Goal: Check status: Check status

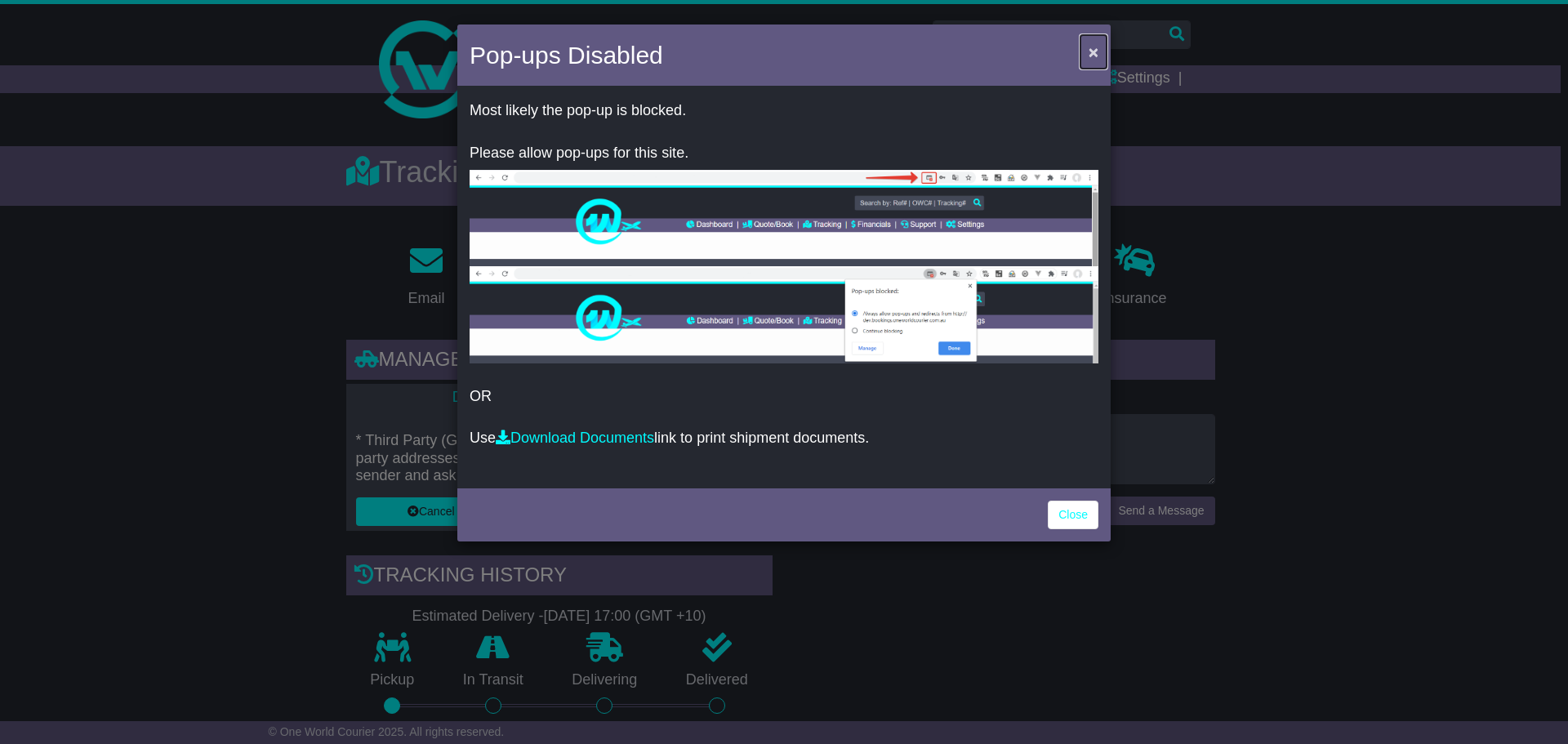
click at [1097, 52] on span "×" at bounding box center [1093, 51] width 10 height 19
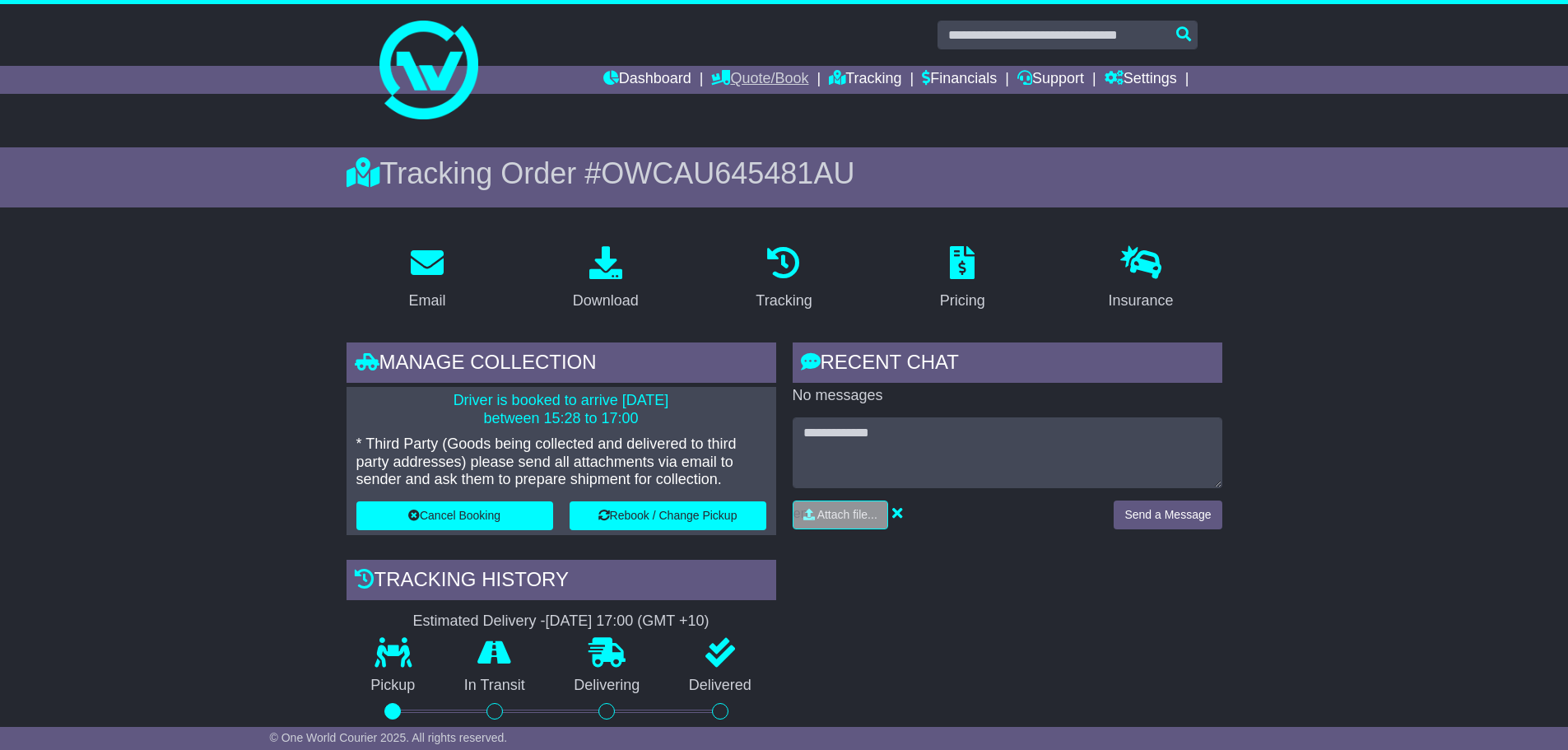
click at [725, 79] on link "Quote/Book" at bounding box center [759, 80] width 97 height 28
click at [726, 106] on link "Domestic" at bounding box center [777, 108] width 130 height 18
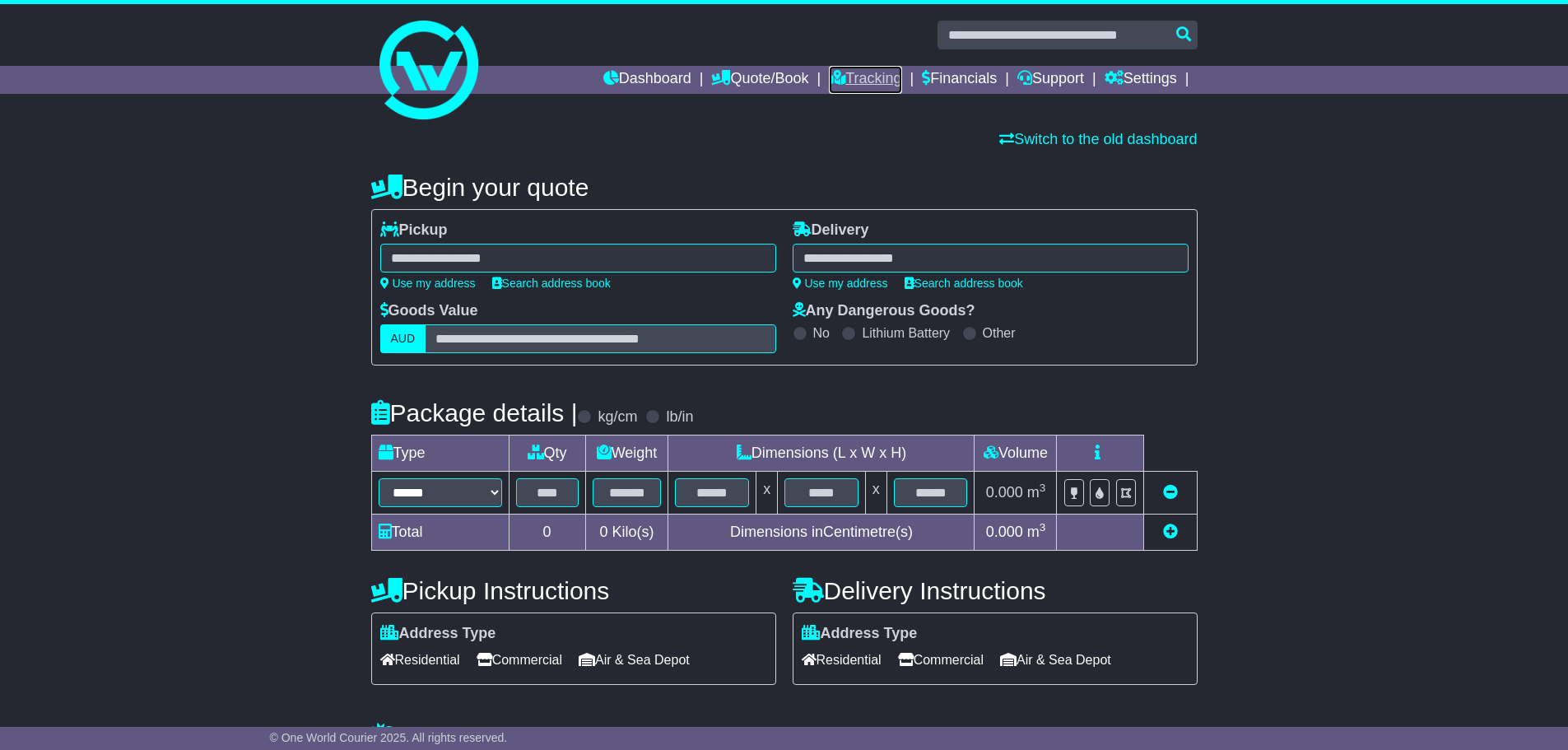
click at [858, 72] on link "Tracking" at bounding box center [865, 80] width 72 height 28
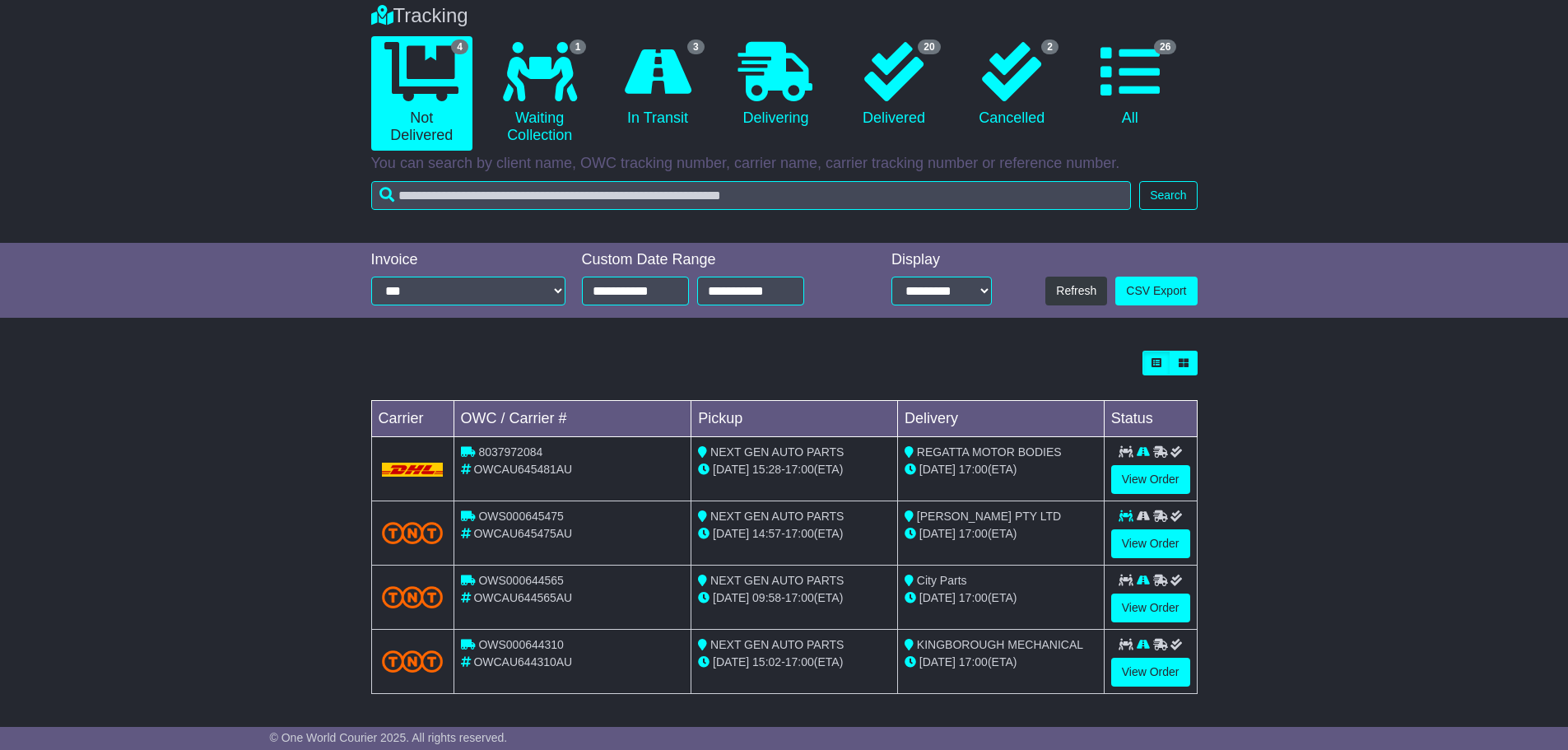
scroll to position [138, 0]
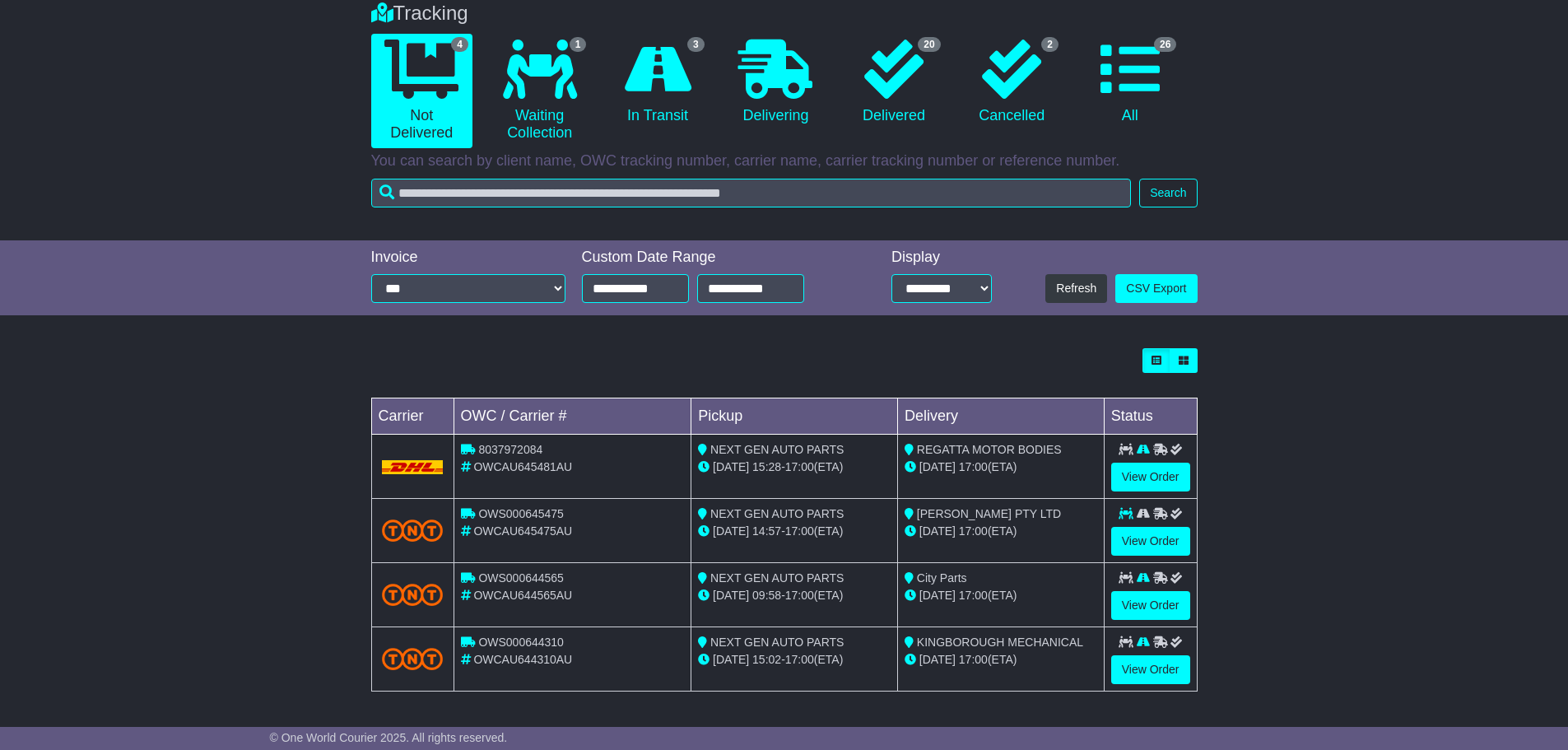
click at [1161, 686] on td "View Order" at bounding box center [1150, 660] width 93 height 64
click at [1160, 680] on link "View Order" at bounding box center [1151, 670] width 79 height 29
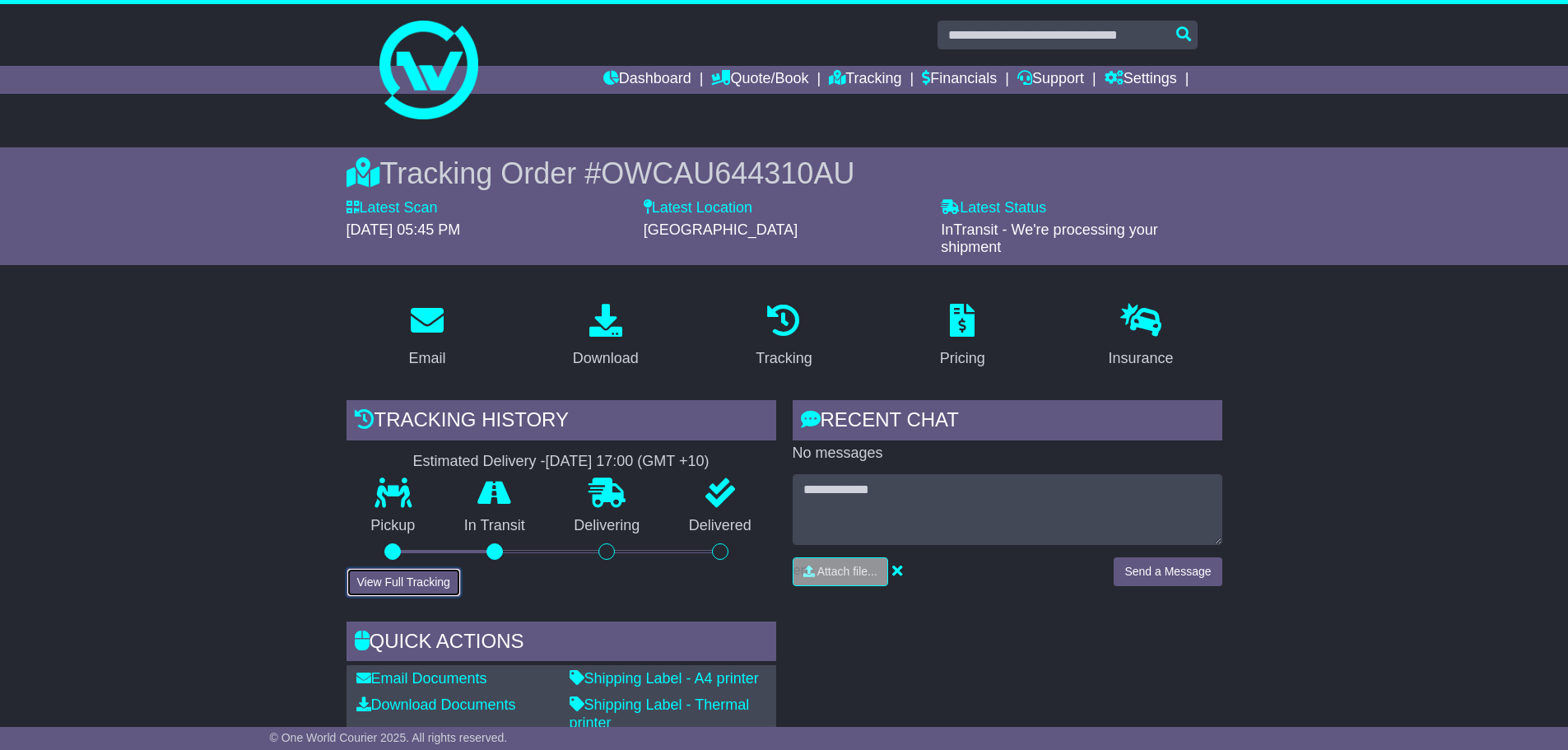
drag, startPoint x: 445, startPoint y: 580, endPoint x: 456, endPoint y: 580, distance: 11.0
click at [444, 580] on button "View Full Tracking" at bounding box center [404, 583] width 114 height 29
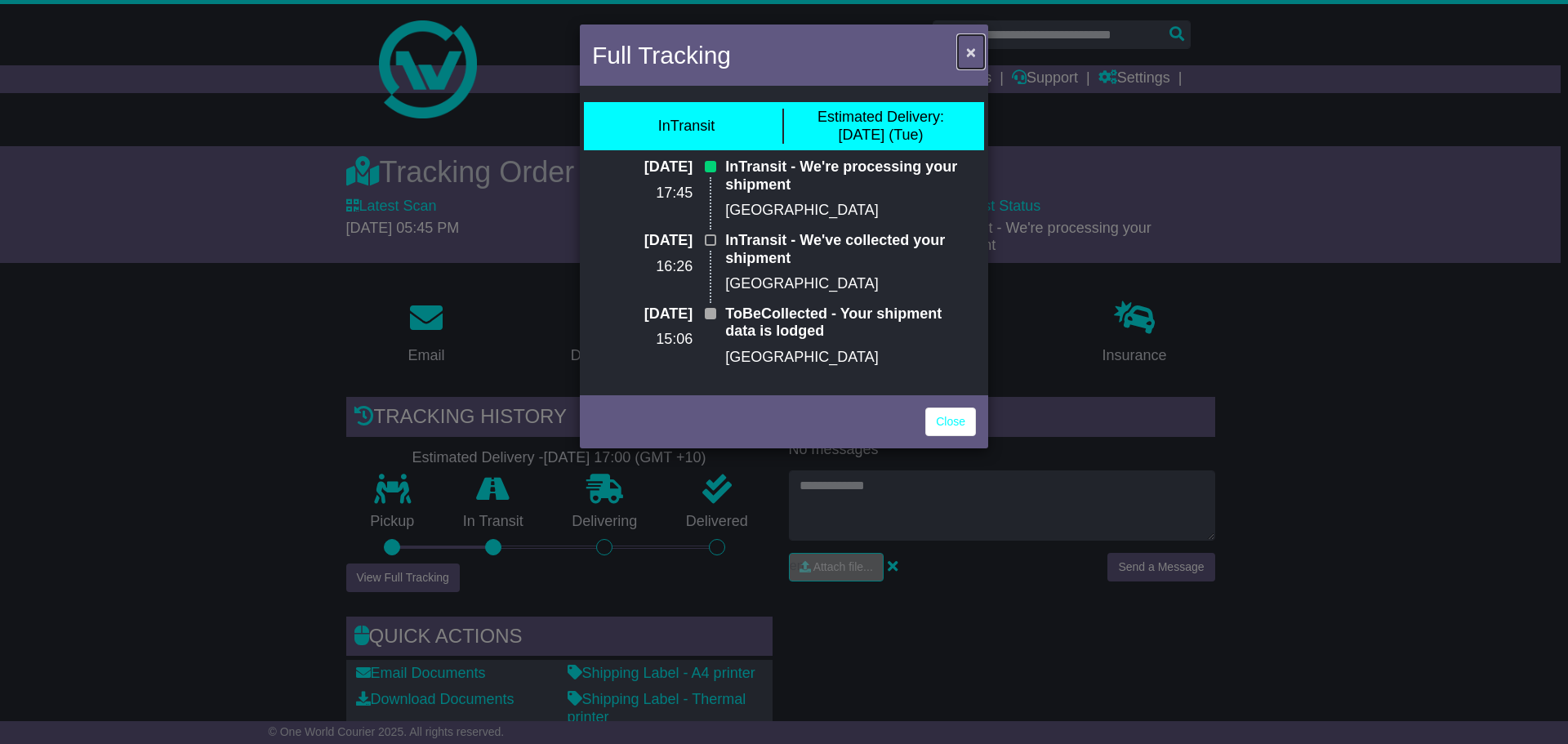
click at [966, 53] on span "×" at bounding box center [971, 51] width 10 height 19
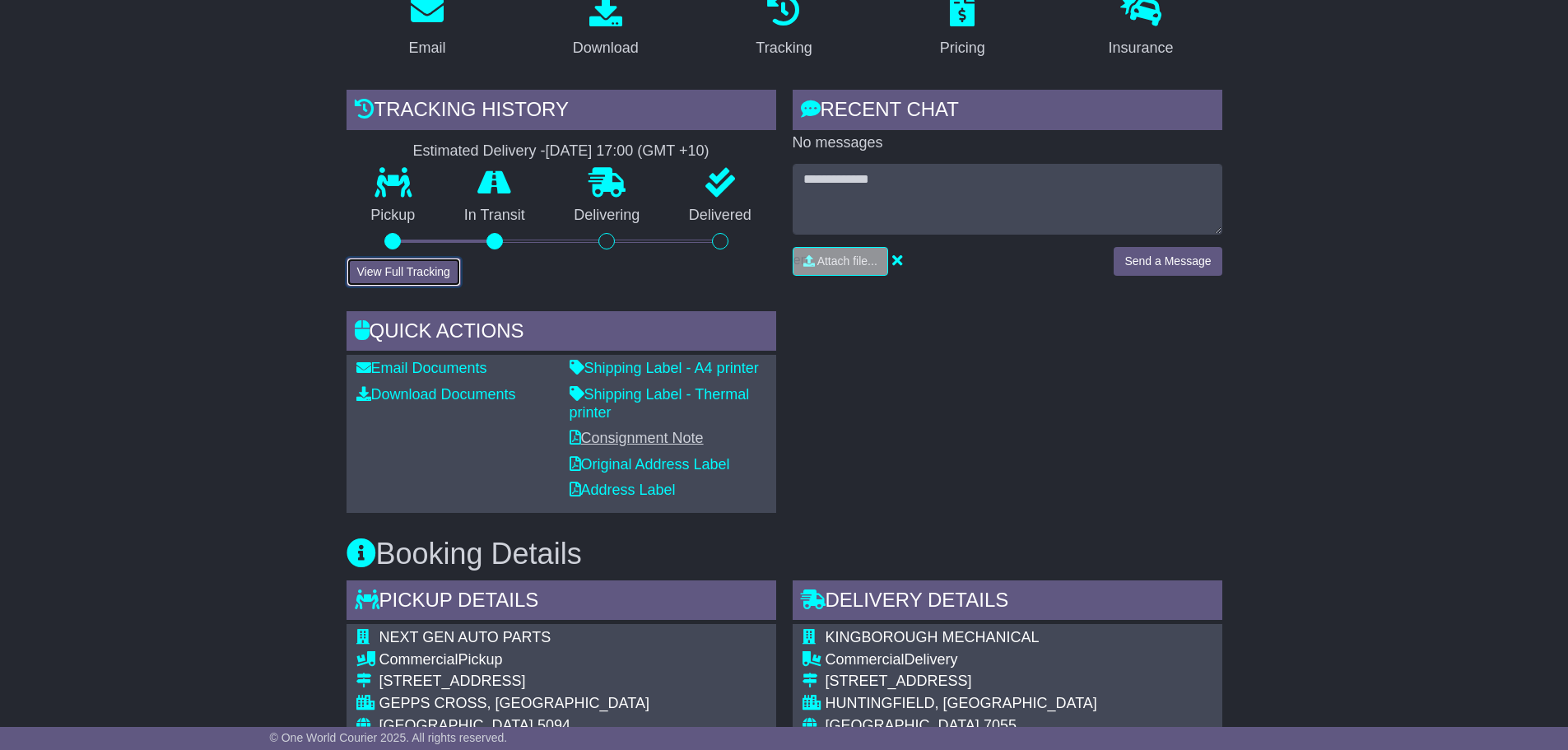
scroll to position [329, 0]
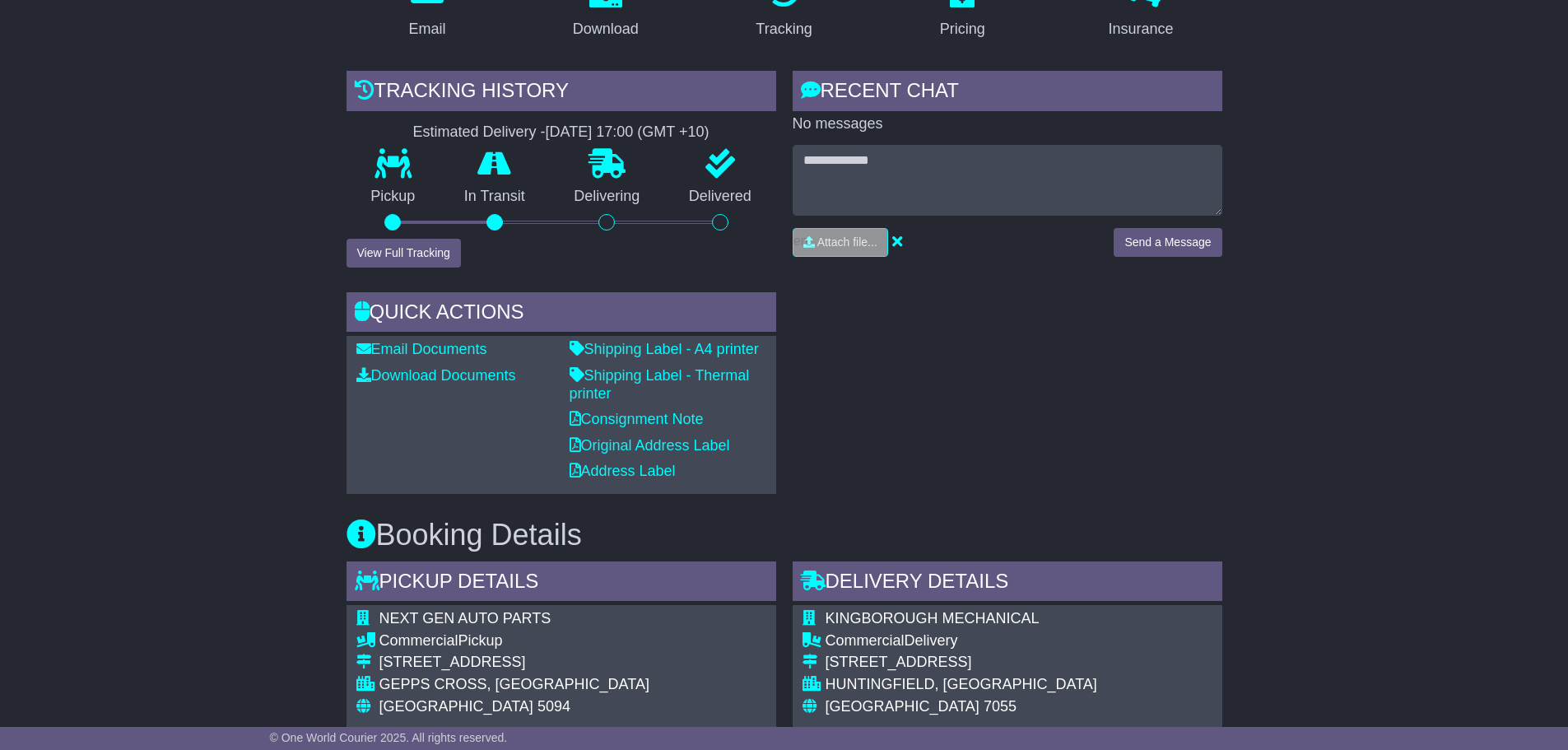
click at [663, 341] on p "Shipping Label - A4 printer" at bounding box center [667, 350] width 197 height 18
click at [658, 349] on link "Shipping Label - A4 printer" at bounding box center [664, 349] width 189 height 16
